Goal: Task Accomplishment & Management: Manage account settings

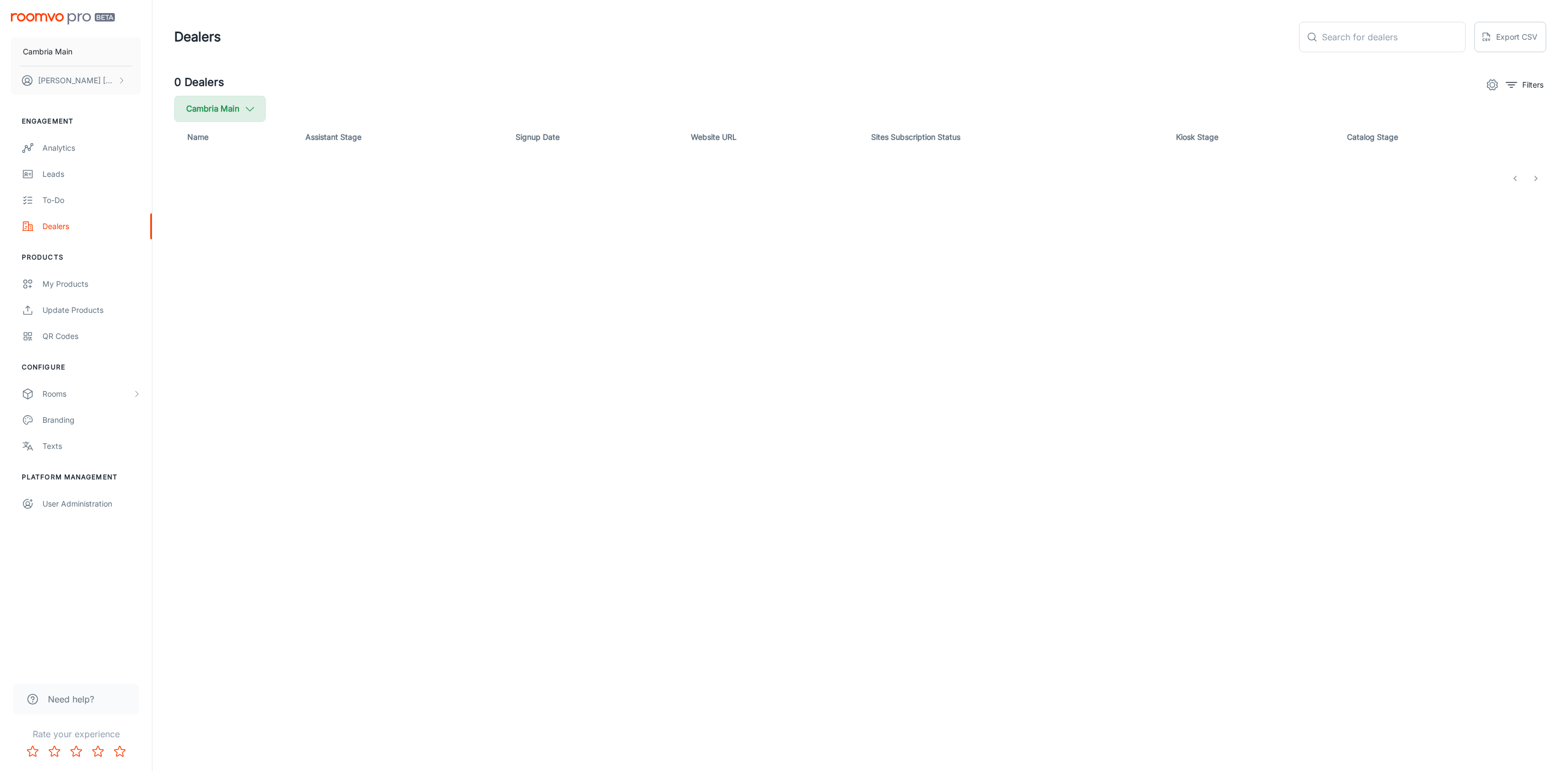
click at [255, 109] on icon "button" at bounding box center [250, 109] width 12 height 12
click at [214, 255] on span "Cambria" at bounding box center [275, 260] width 147 height 13
click at [198, 255] on input "Cambria" at bounding box center [187, 260] width 22 height 22
checkbox input "true"
click at [326, 311] on button "Apply" at bounding box center [335, 309] width 39 height 20
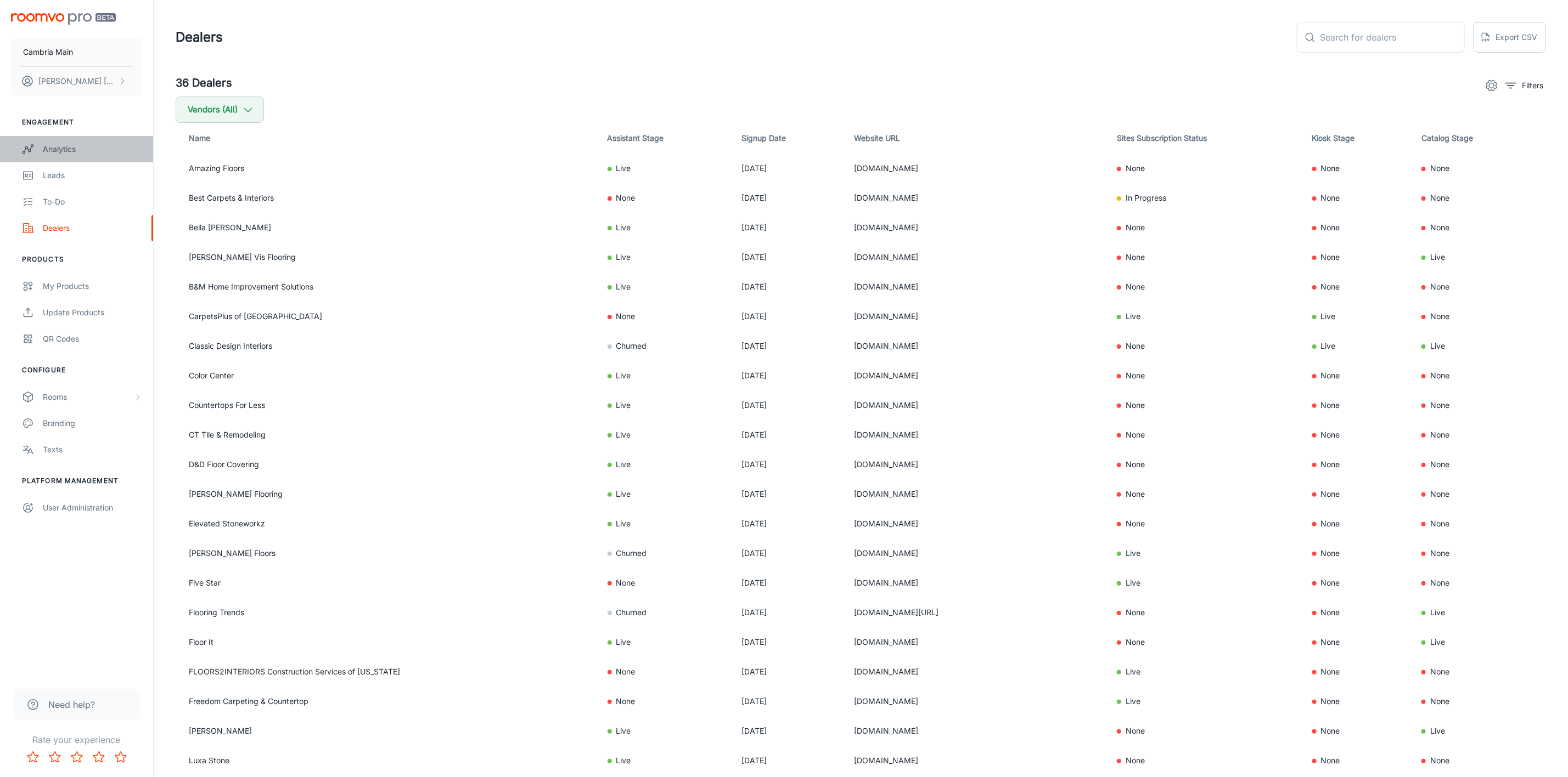
click at [53, 146] on div "Analytics" at bounding box center [92, 149] width 99 height 12
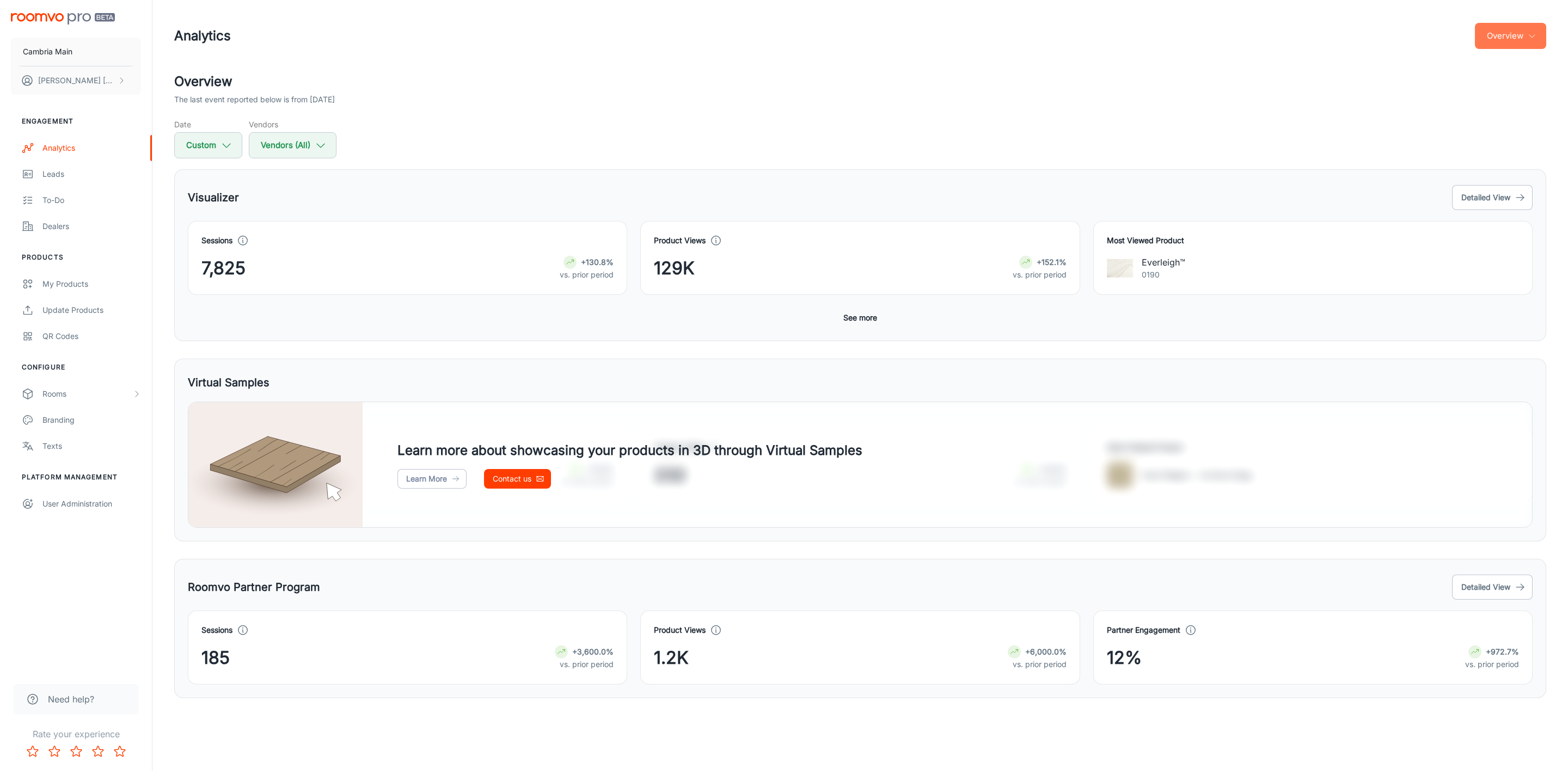
click at [1529, 34] on icon "button" at bounding box center [1532, 35] width 9 height 9
click at [1476, 193] on div at bounding box center [784, 385] width 1568 height 771
click at [1527, 196] on button "Detailed View" at bounding box center [1492, 197] width 81 height 25
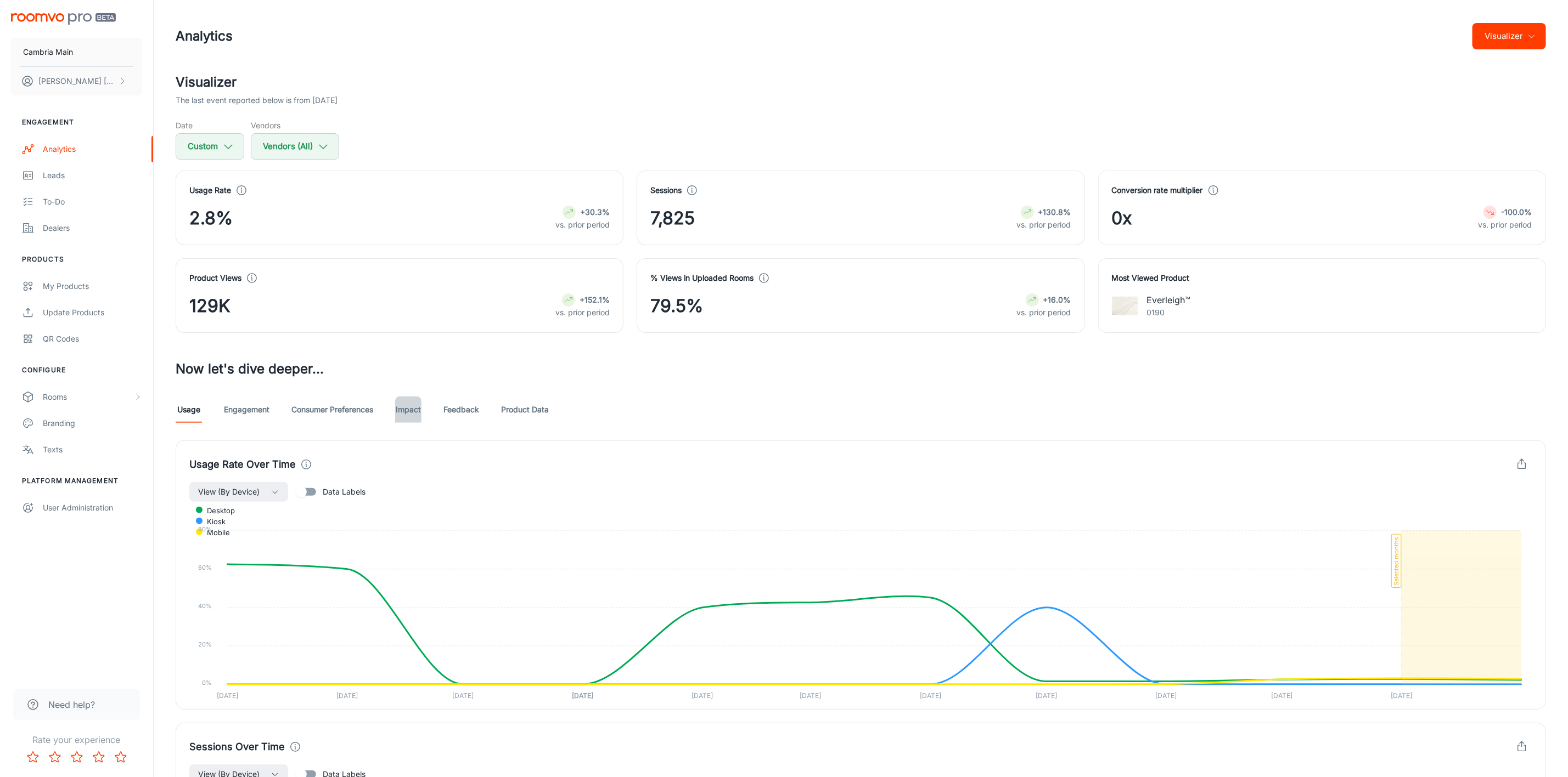
click at [397, 407] on link "Impact" at bounding box center [407, 409] width 26 height 26
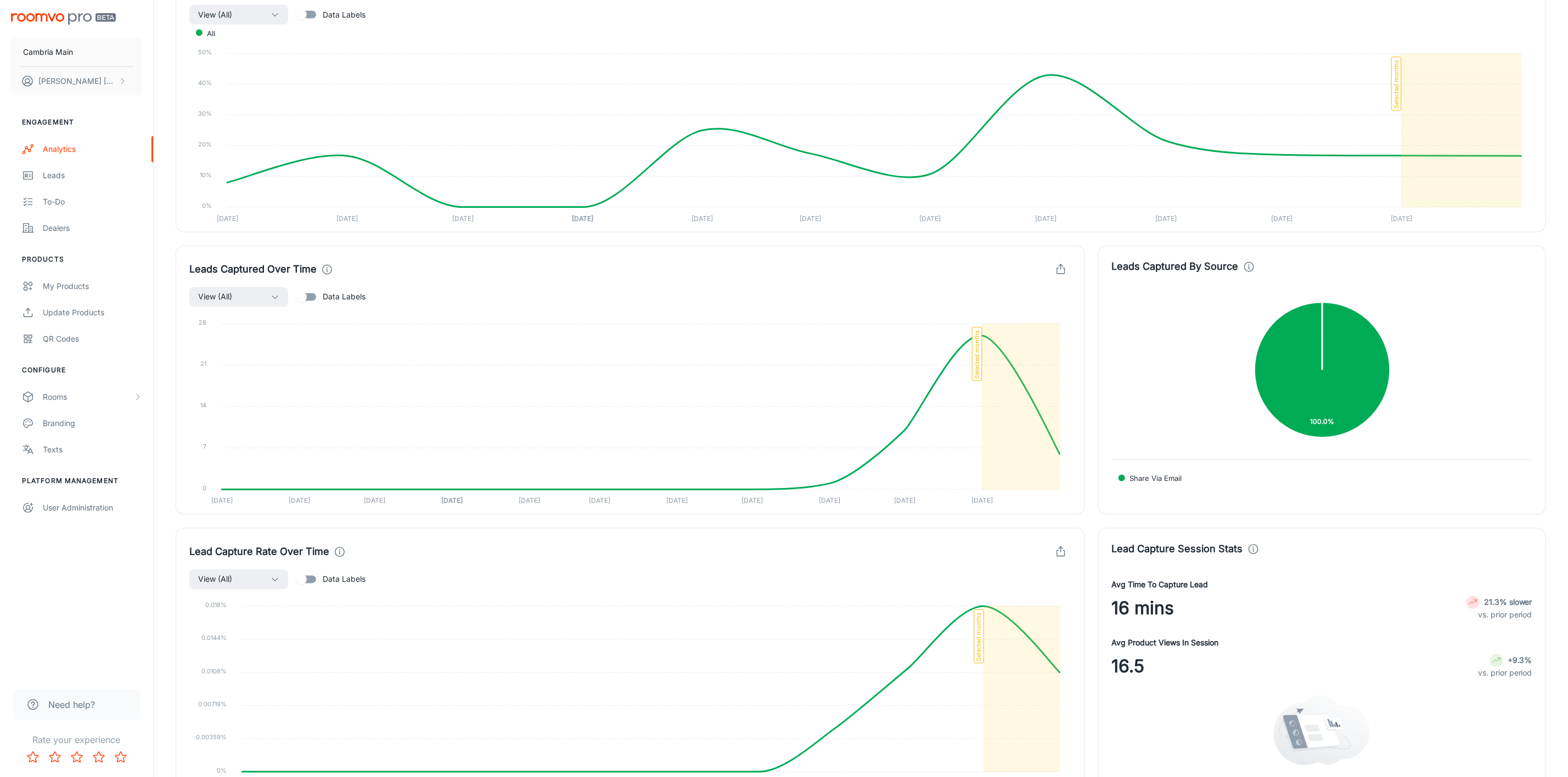
scroll to position [1420, 0]
